Goal: Information Seeking & Learning: Learn about a topic

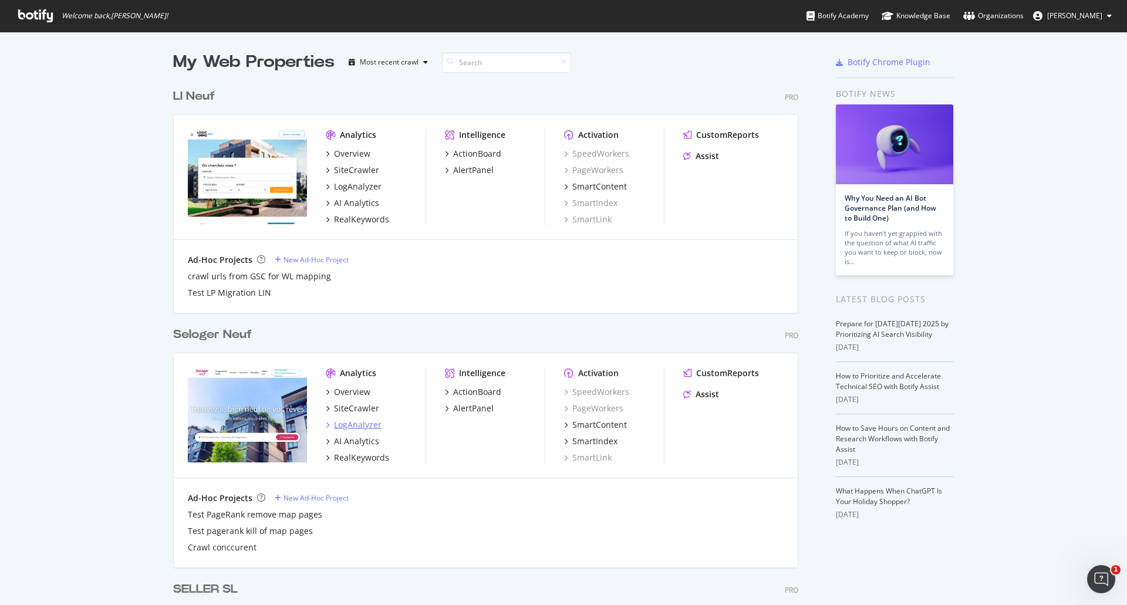
click at [343, 425] on div "LogAnalyzer" at bounding box center [358, 425] width 48 height 12
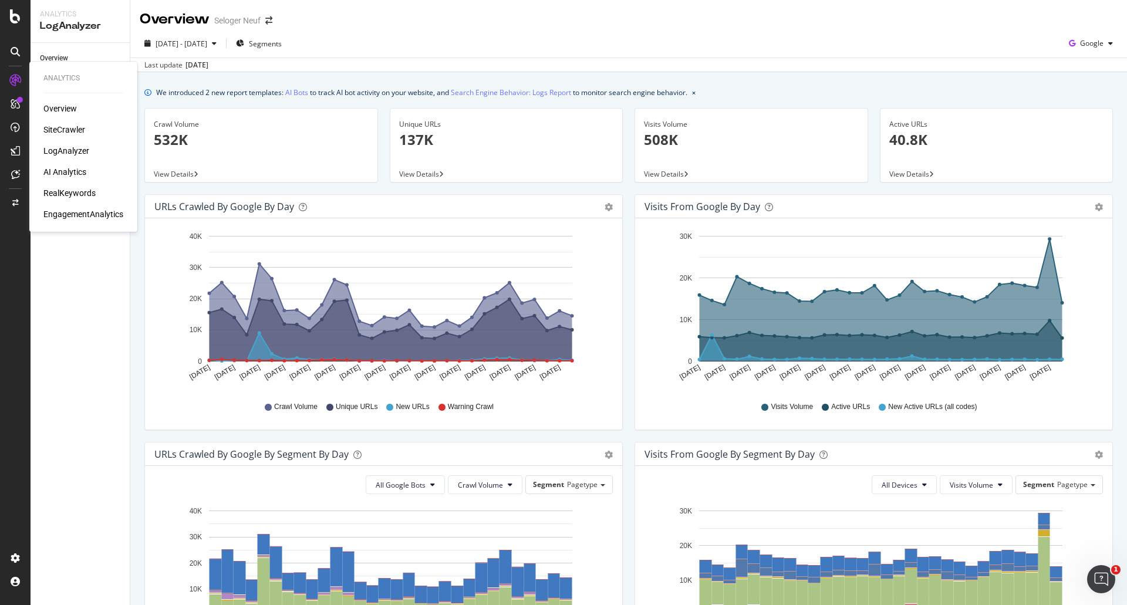
click at [58, 127] on div "SiteCrawler" at bounding box center [64, 130] width 42 height 12
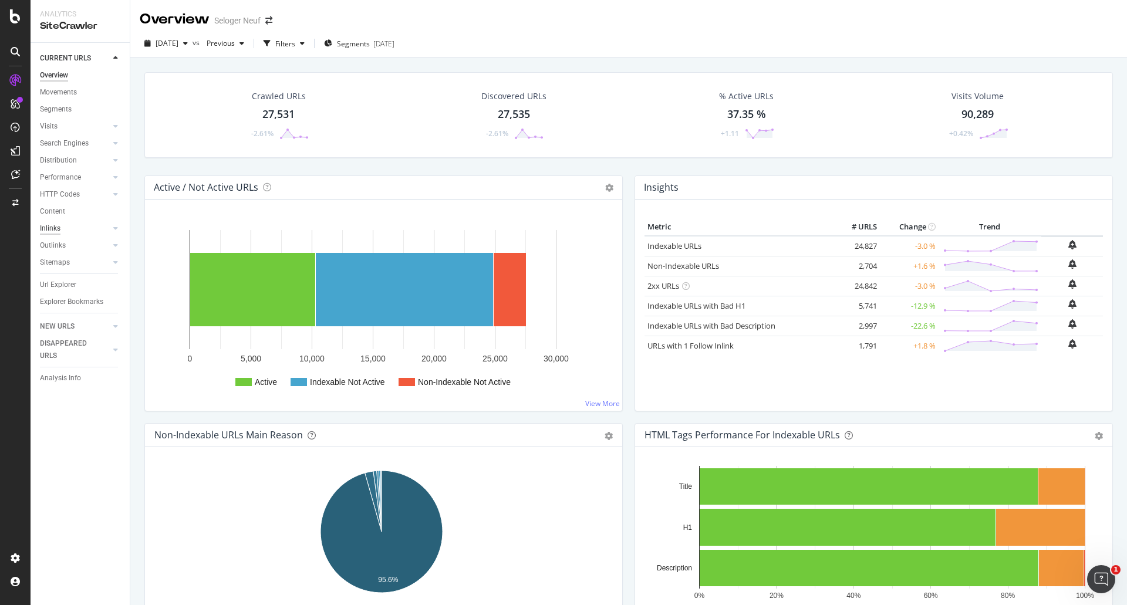
click at [56, 227] on div "Inlinks" at bounding box center [50, 229] width 21 height 12
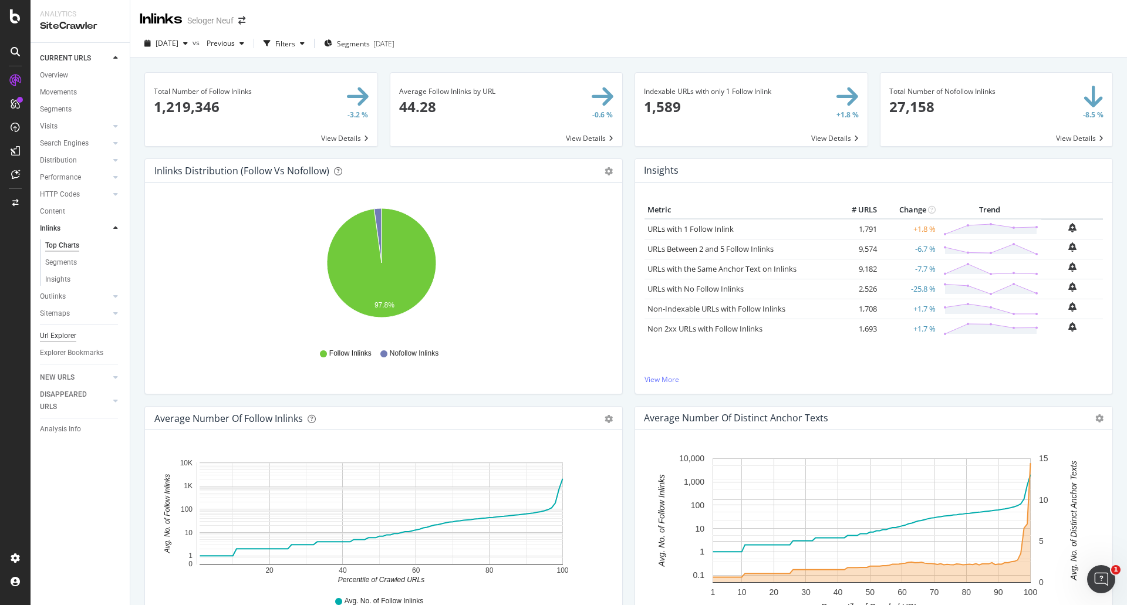
click at [58, 334] on div "Url Explorer" at bounding box center [58, 336] width 36 height 12
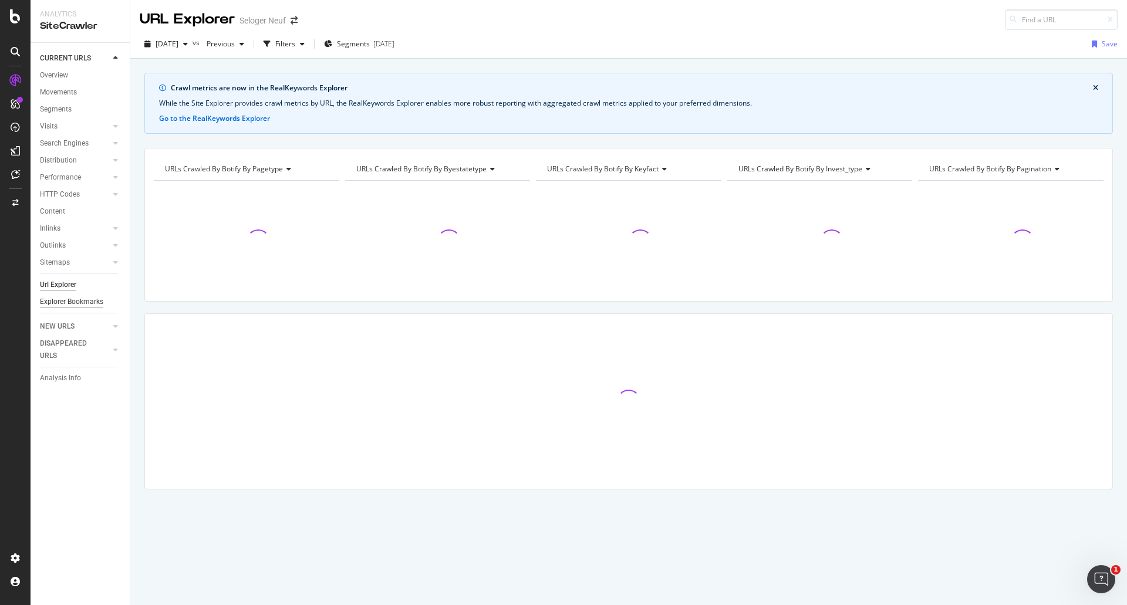
click at [58, 298] on div "Explorer Bookmarks" at bounding box center [71, 302] width 63 height 12
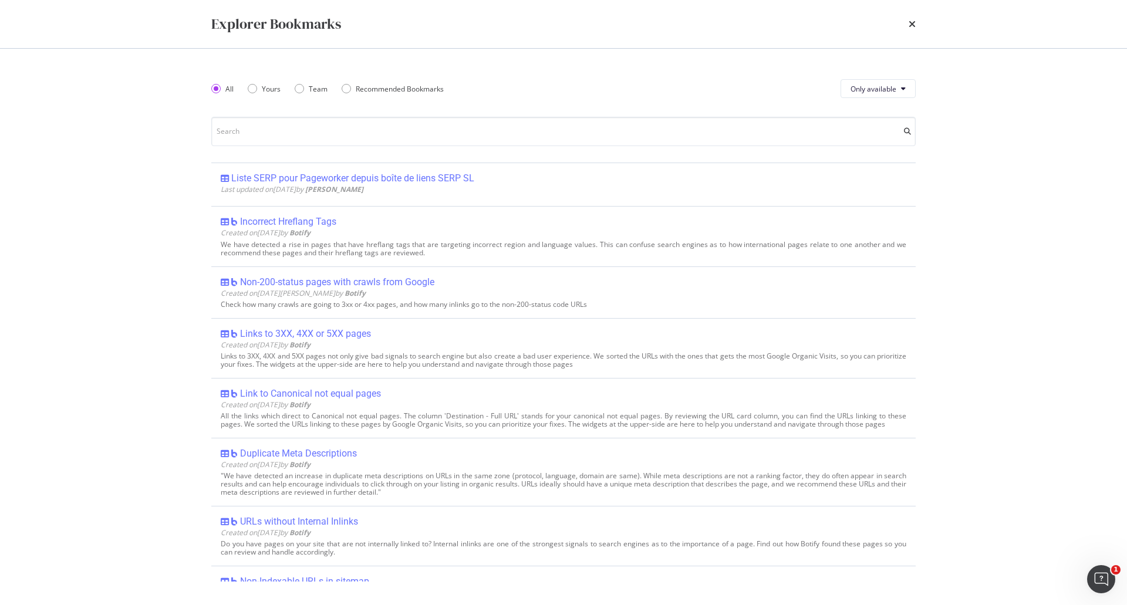
click at [917, 24] on div "Explorer Bookmarks" at bounding box center [564, 24] width 752 height 48
click at [918, 26] on div "Explorer Bookmarks" at bounding box center [564, 24] width 752 height 48
click at [911, 25] on icon "times" at bounding box center [912, 23] width 7 height 9
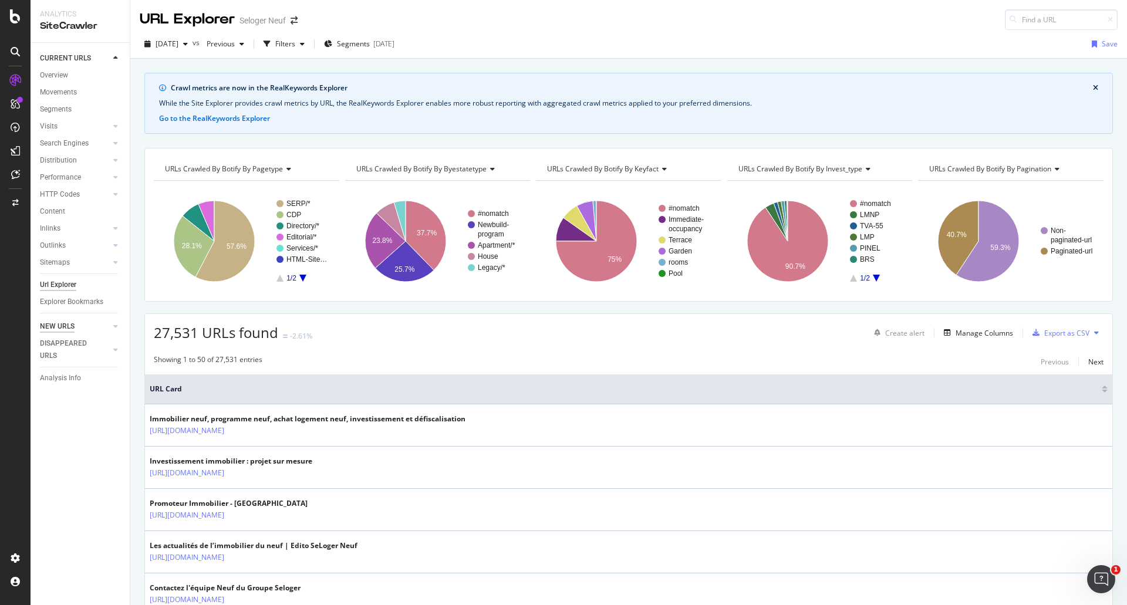
click at [56, 325] on div "NEW URLS" at bounding box center [57, 327] width 35 height 12
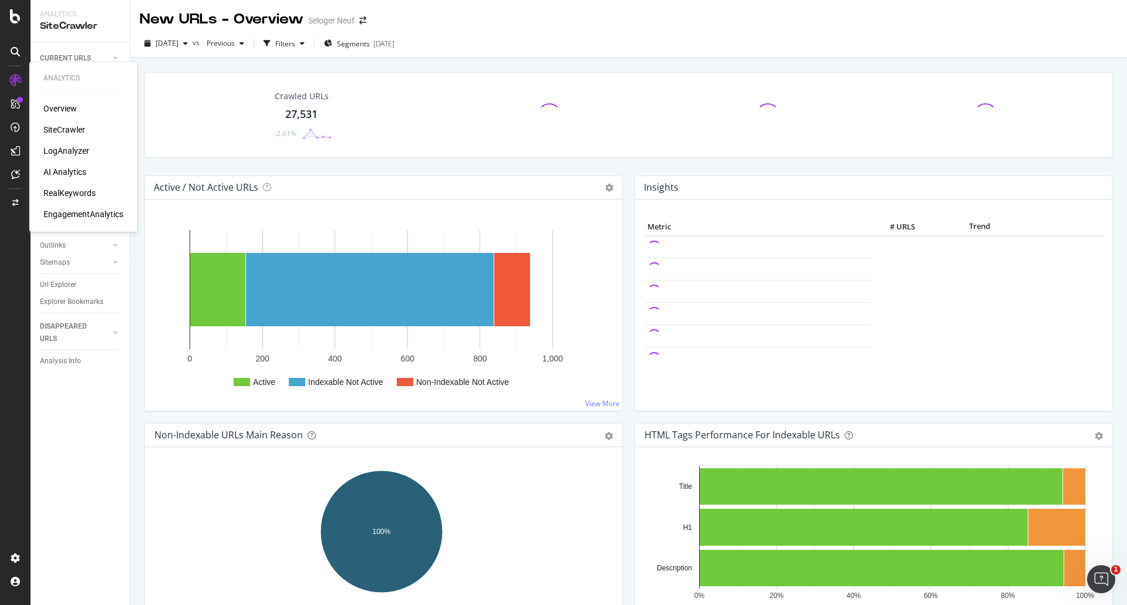
click at [54, 126] on div "SiteCrawler" at bounding box center [64, 130] width 42 height 12
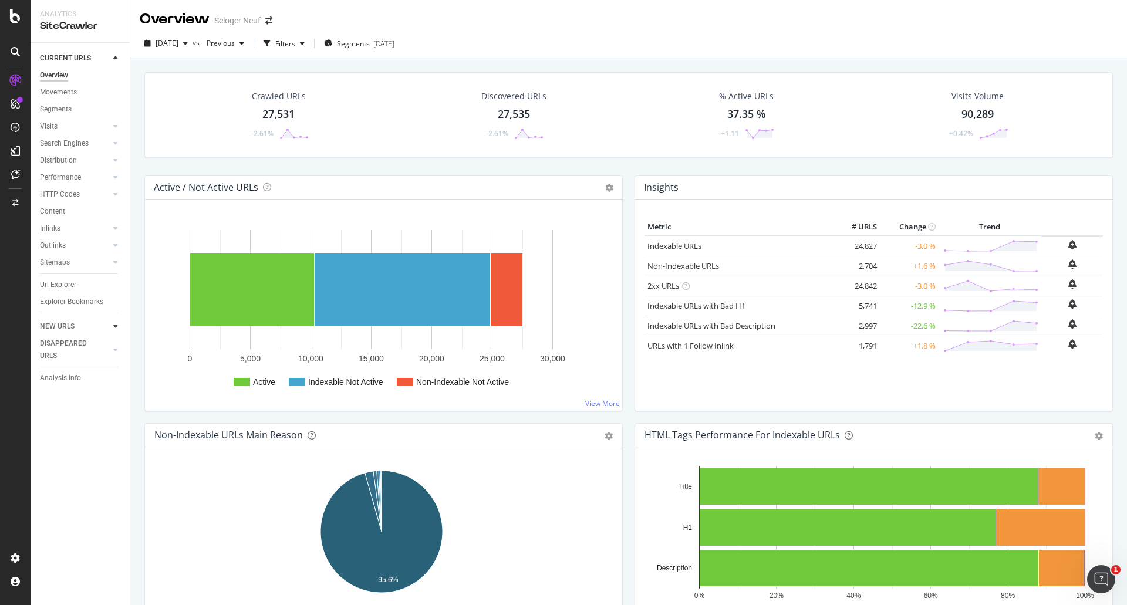
click at [114, 326] on icon at bounding box center [115, 326] width 5 height 7
click at [70, 281] on div "Url Explorer" at bounding box center [58, 285] width 36 height 12
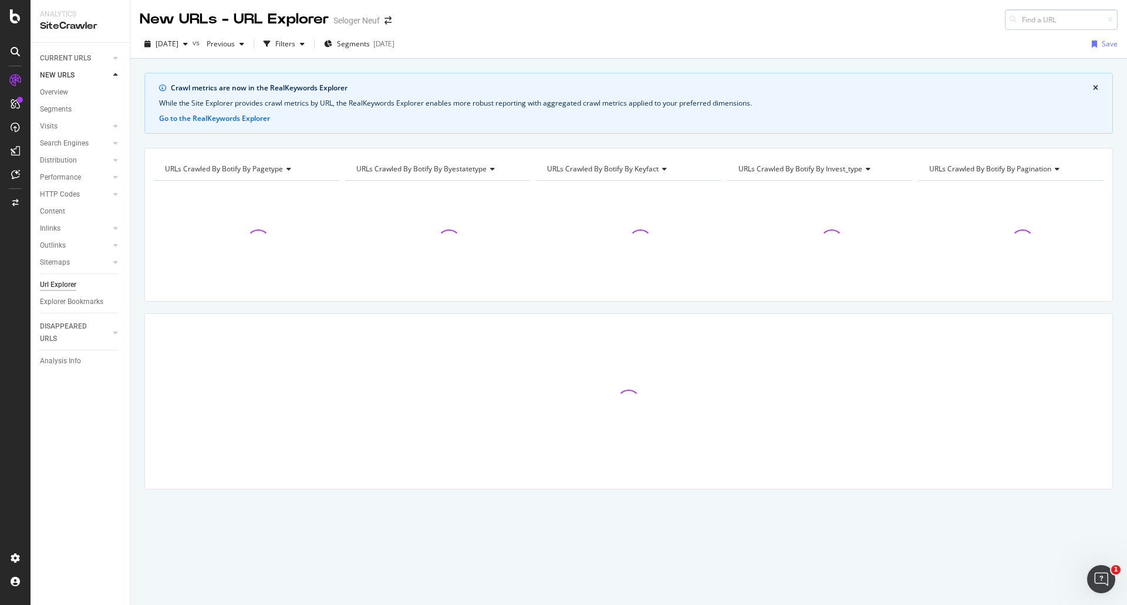
click at [1052, 22] on input at bounding box center [1061, 19] width 113 height 21
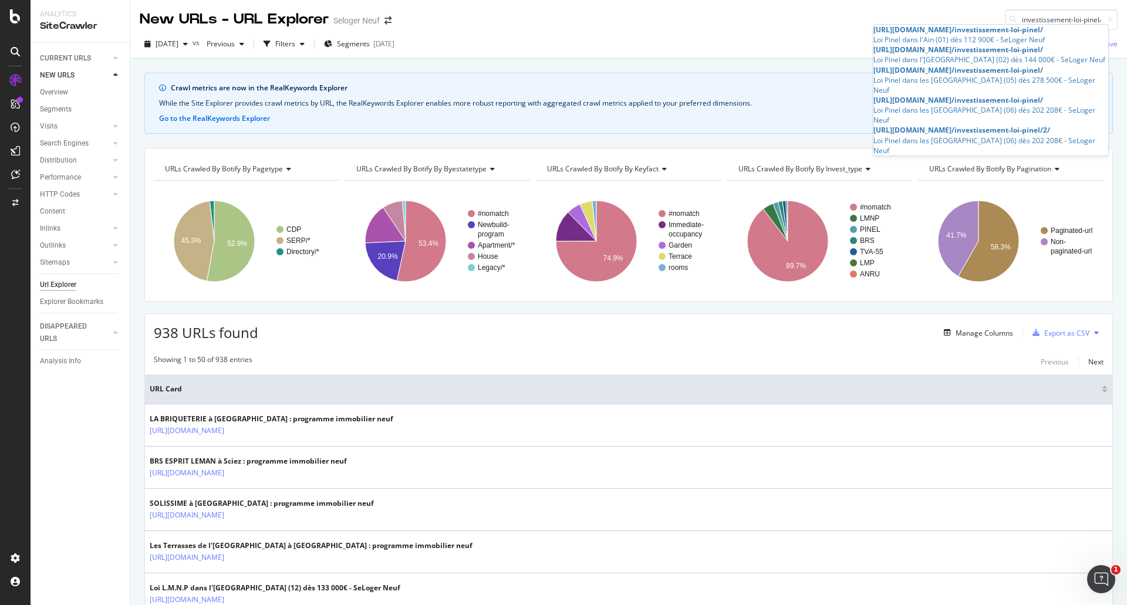
type input "/investissement-loi-pinel/"
click at [971, 105] on span "/investissement-loi-pinel/" at bounding box center [998, 100] width 92 height 10
